Goal: Task Accomplishment & Management: Manage account settings

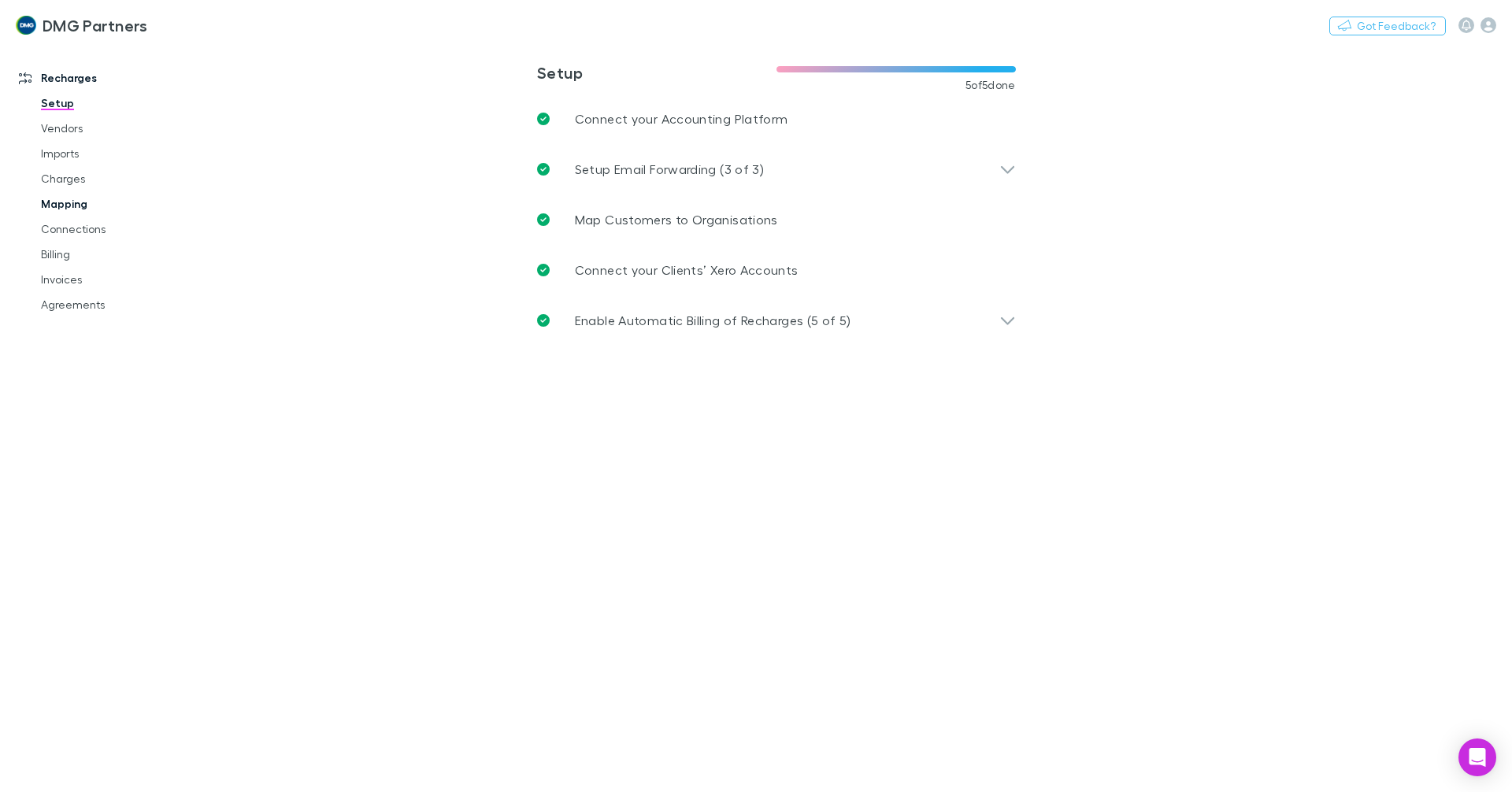
click at [85, 208] on link "Mapping" at bounding box center [119, 204] width 188 height 25
